Goal: Transaction & Acquisition: Download file/media

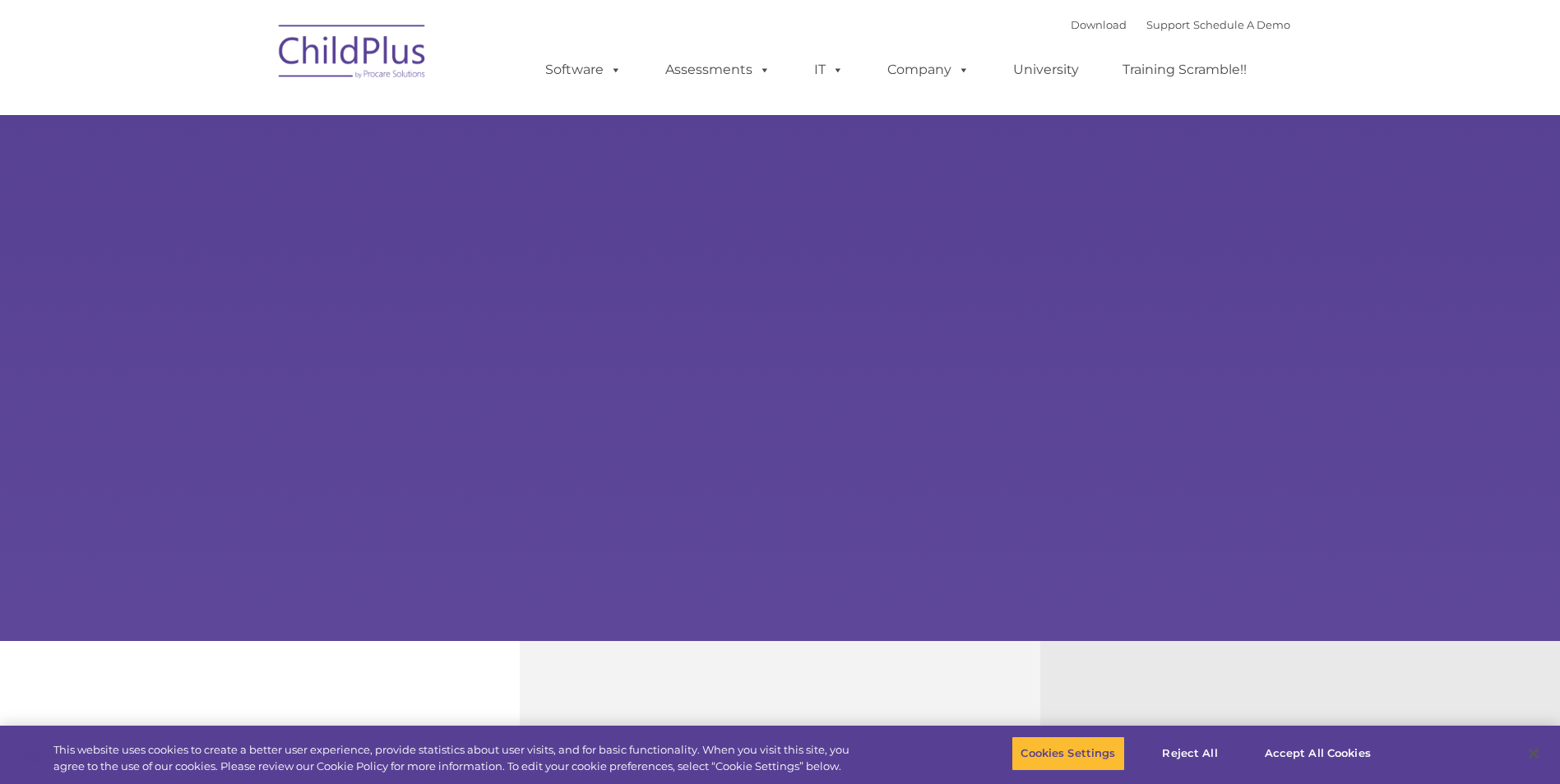
select select "MEDIUM"
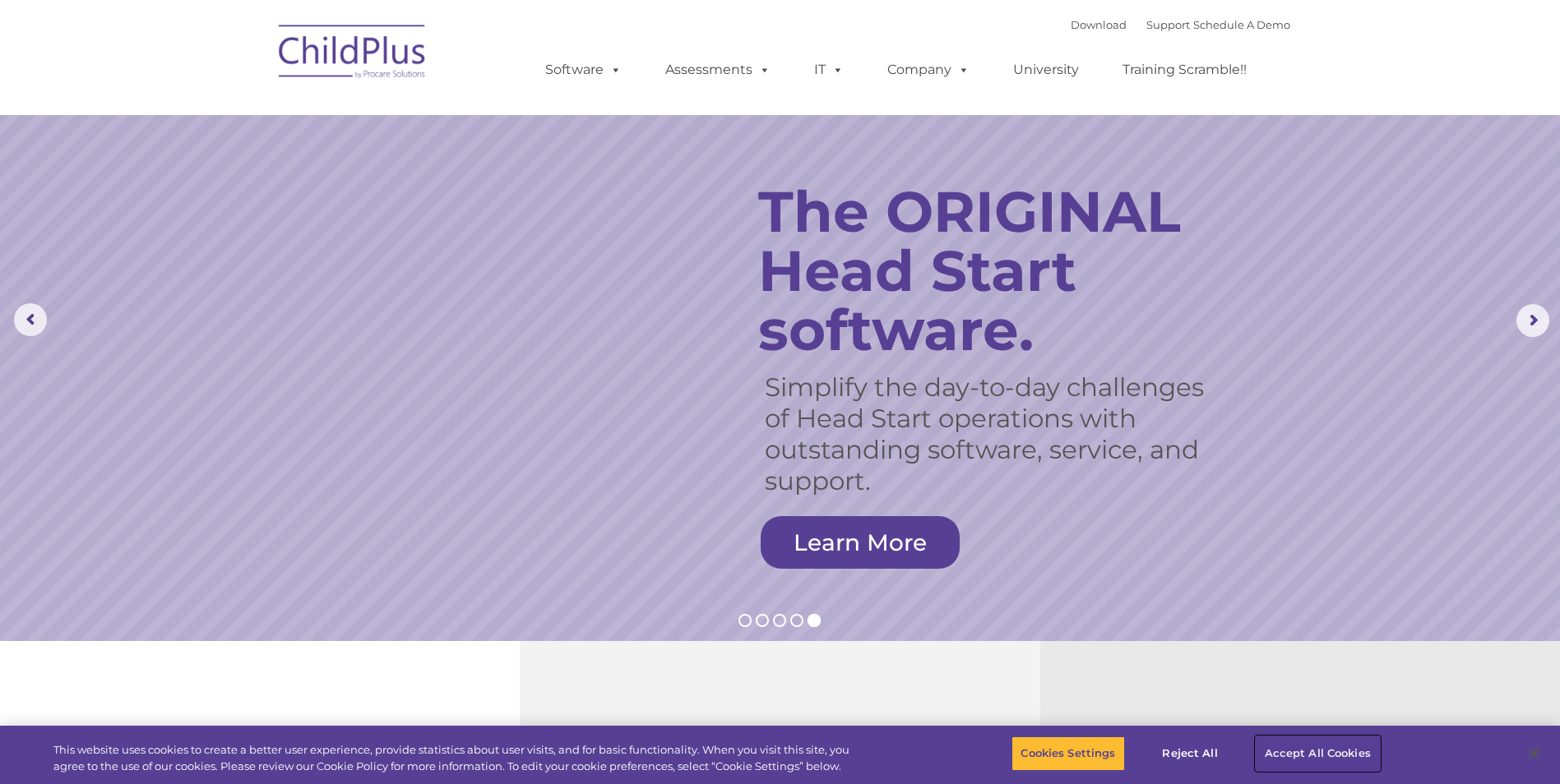
click at [1330, 752] on button "Accept All Cookies" at bounding box center [1318, 753] width 124 height 35
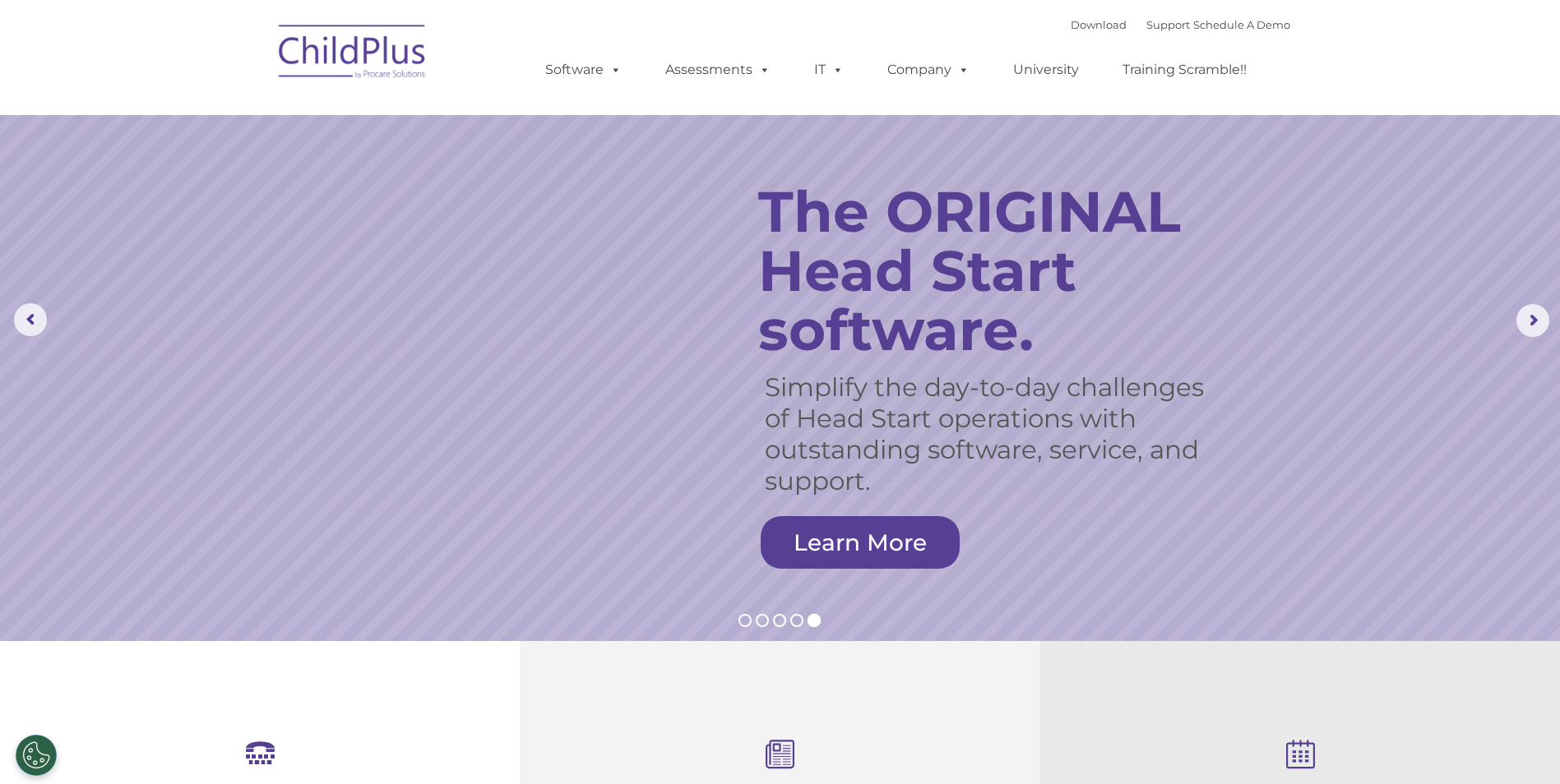
click at [356, 59] on img at bounding box center [353, 53] width 164 height 82
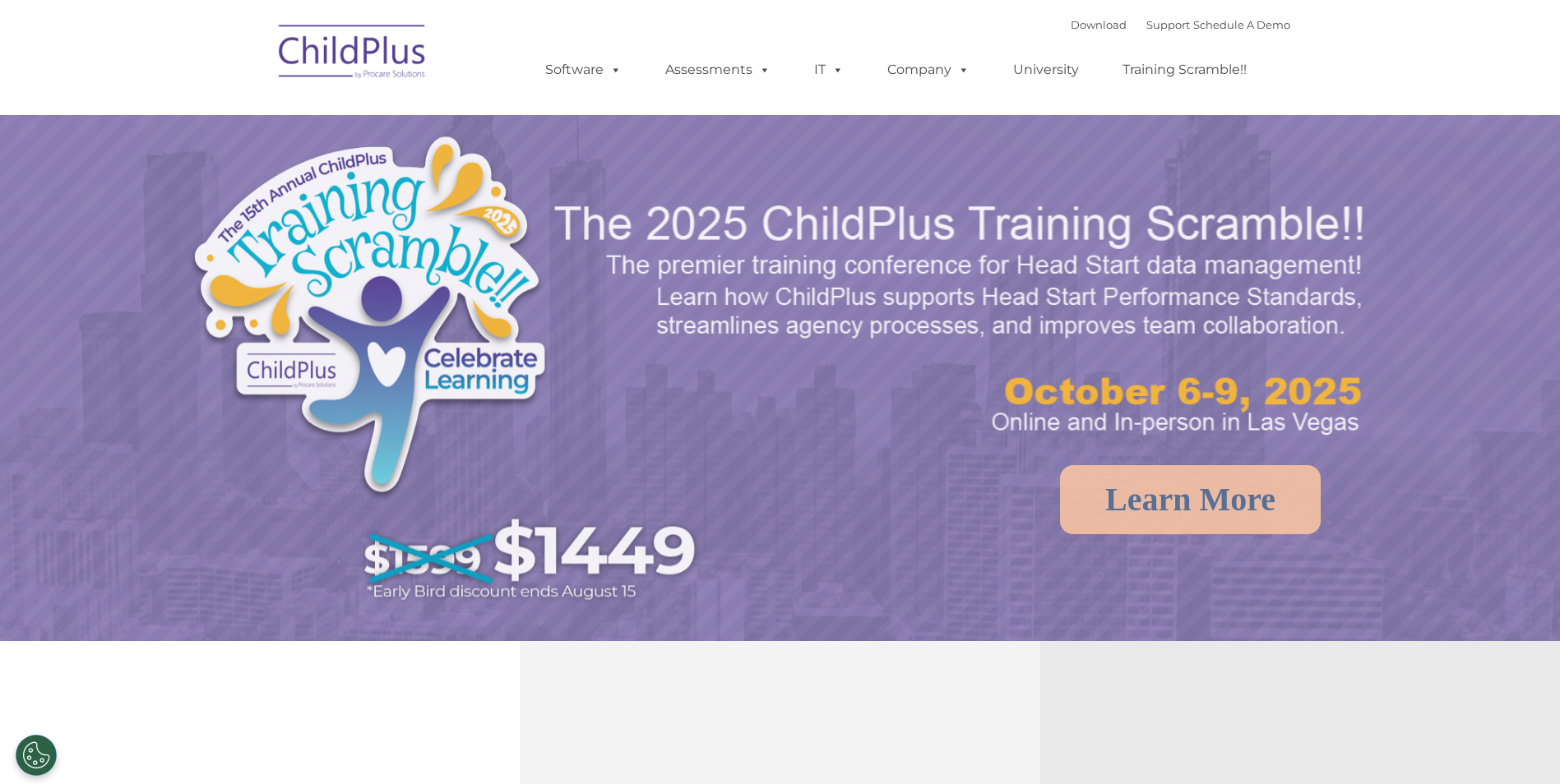
select select "MEDIUM"
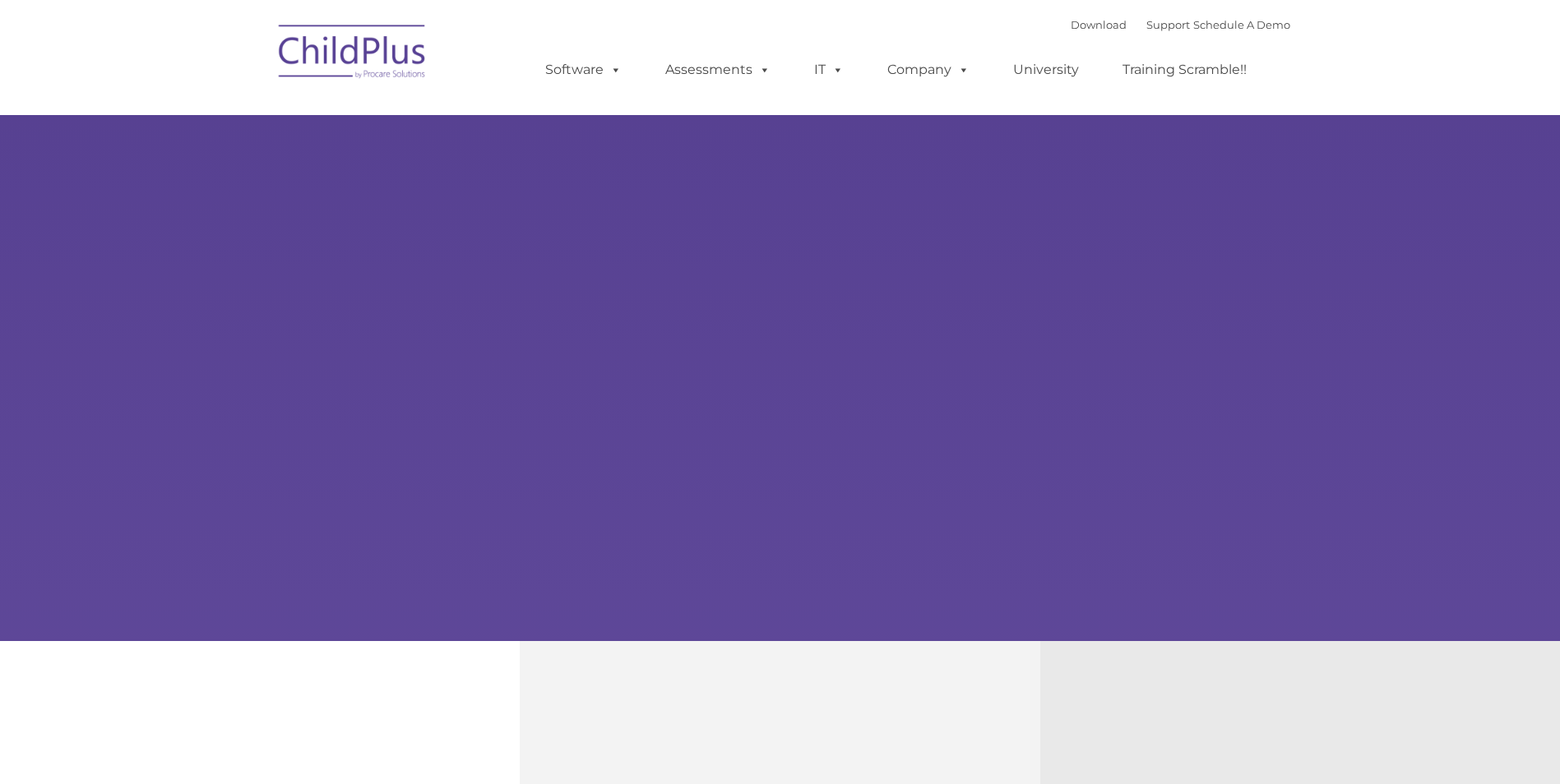
type input ""
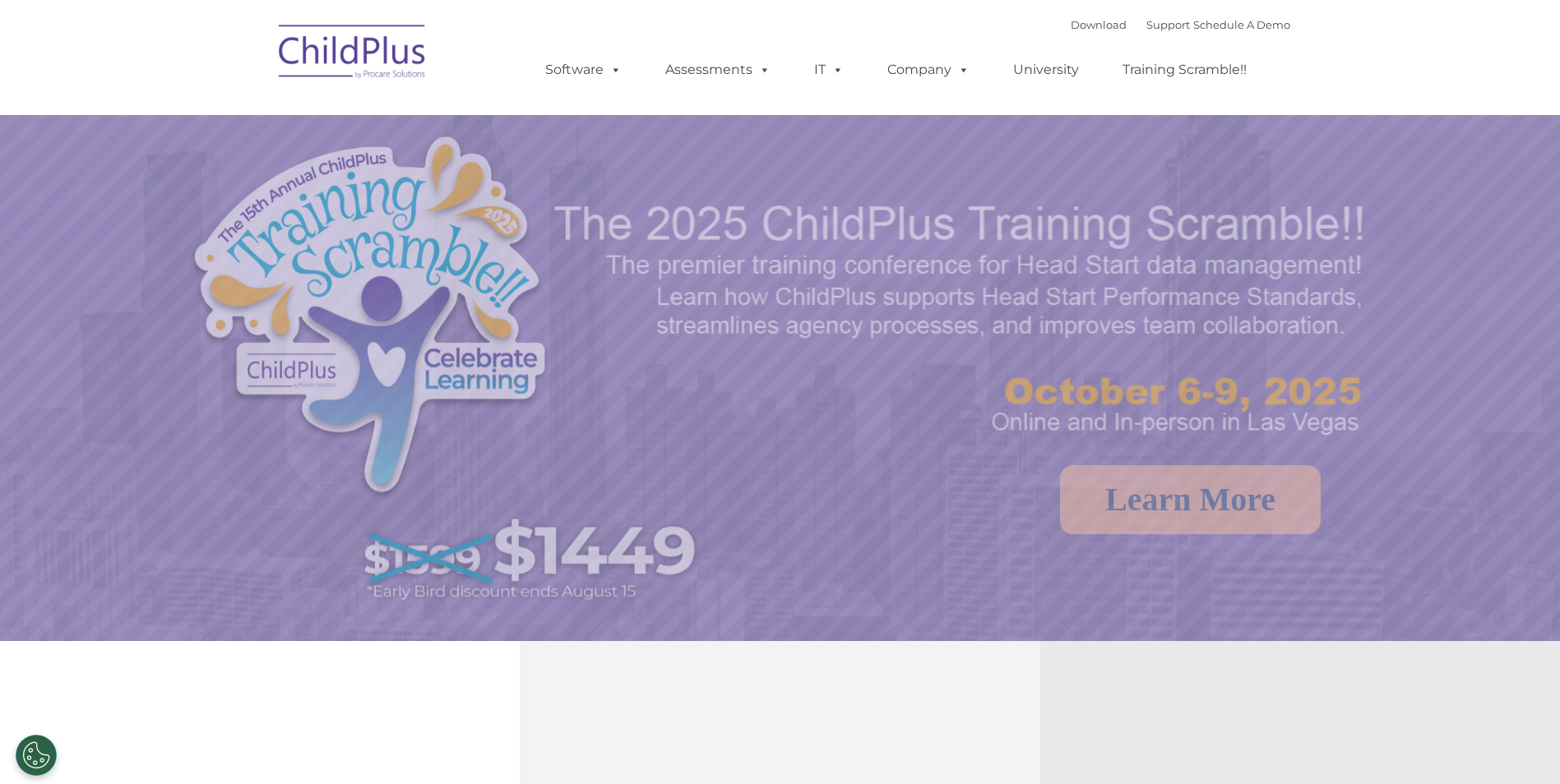
select select "MEDIUM"
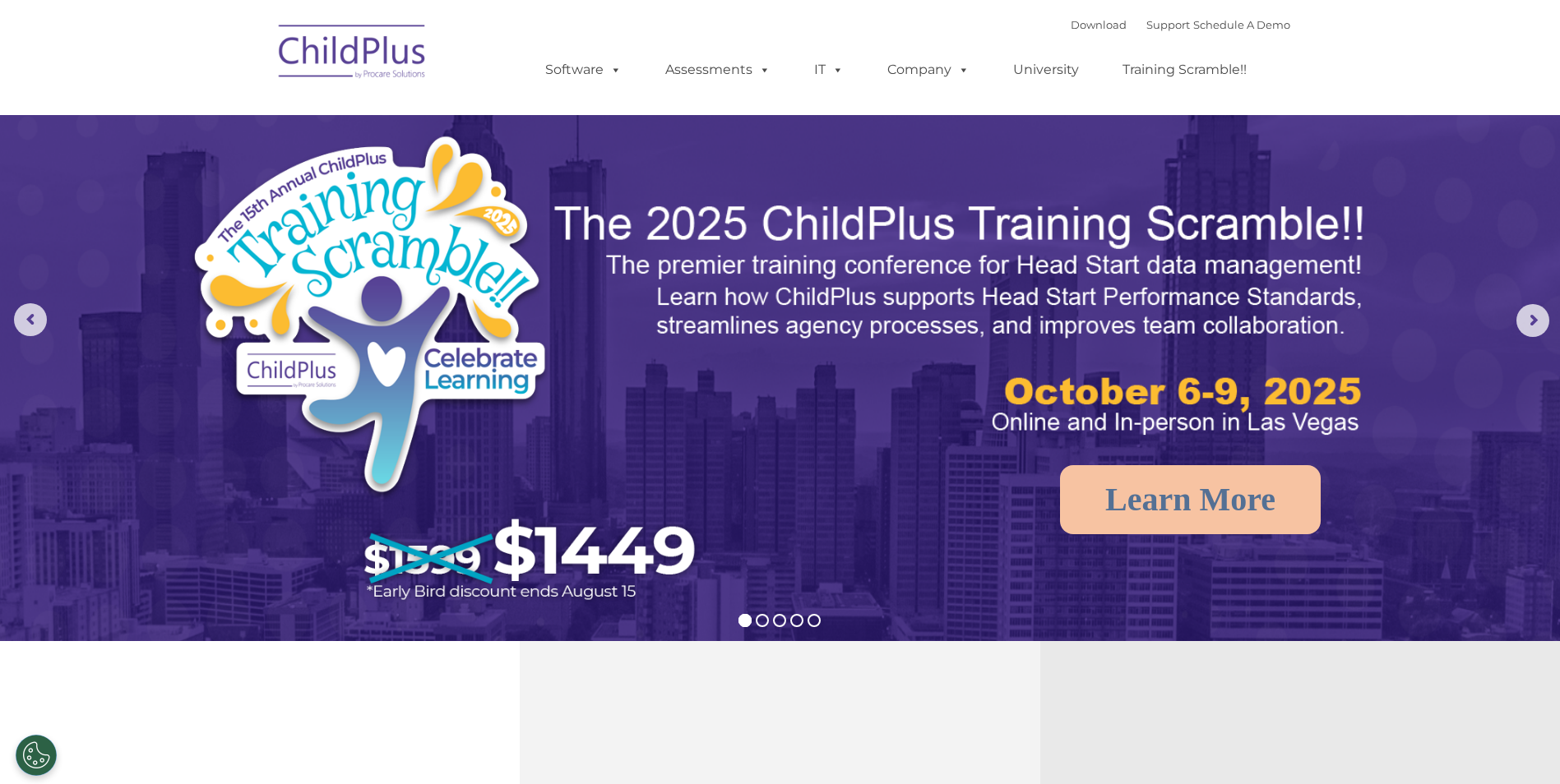
click at [1071, 35] on div "Download Support | Schedule A Demo " at bounding box center [1181, 24] width 219 height 25
click at [1073, 18] on link "Download" at bounding box center [1099, 24] width 56 height 13
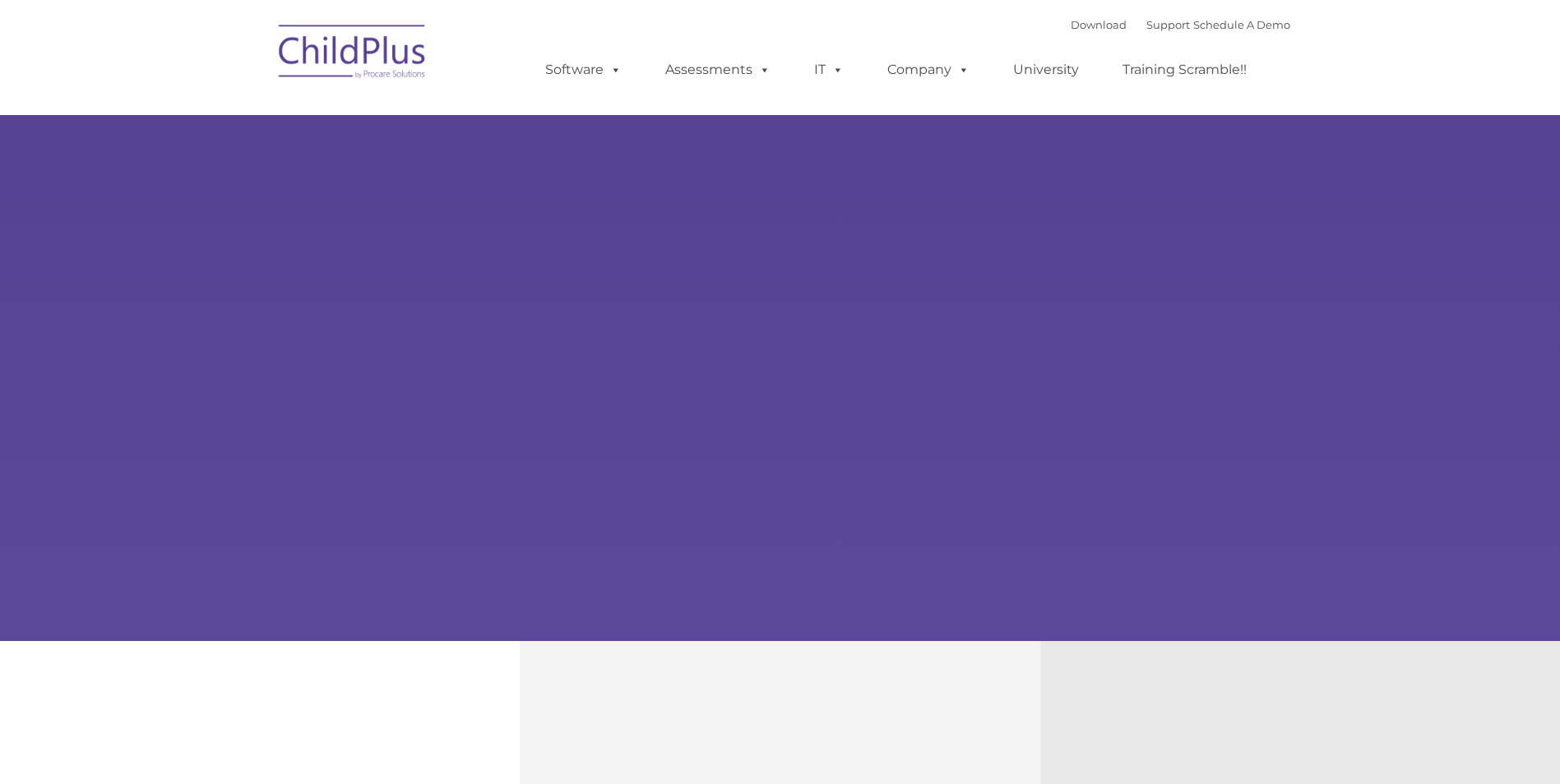
type input ""
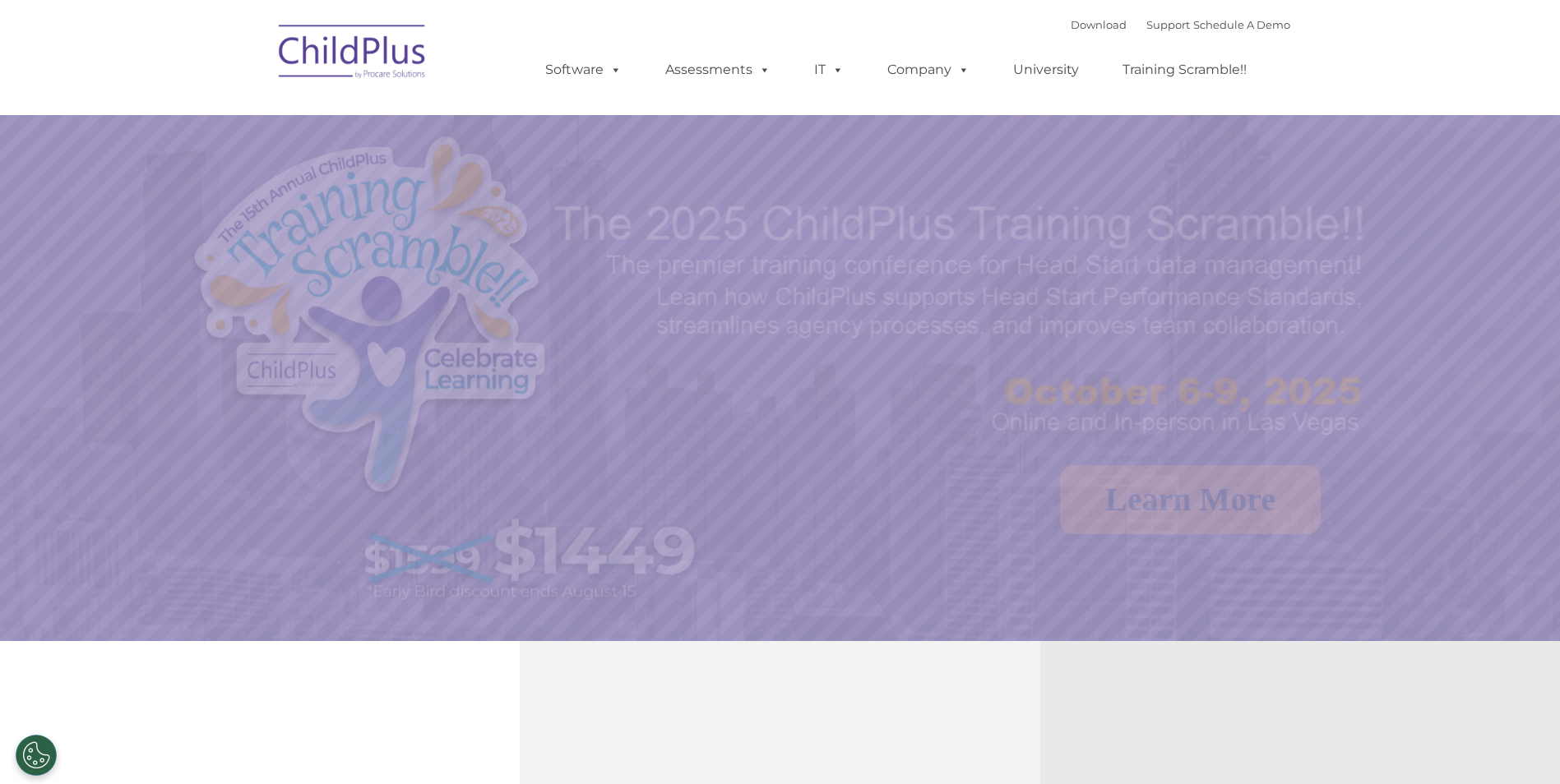
select select "MEDIUM"
